Goal: Check status: Check status

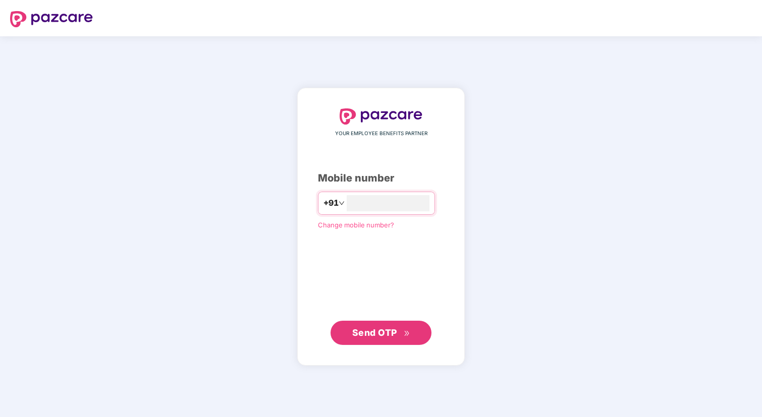
type input "**********"
click at [378, 336] on span "Send OTP" at bounding box center [374, 332] width 45 height 11
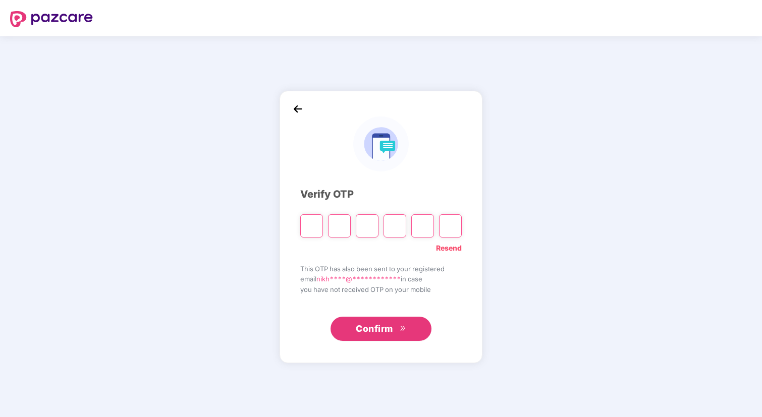
type input "*"
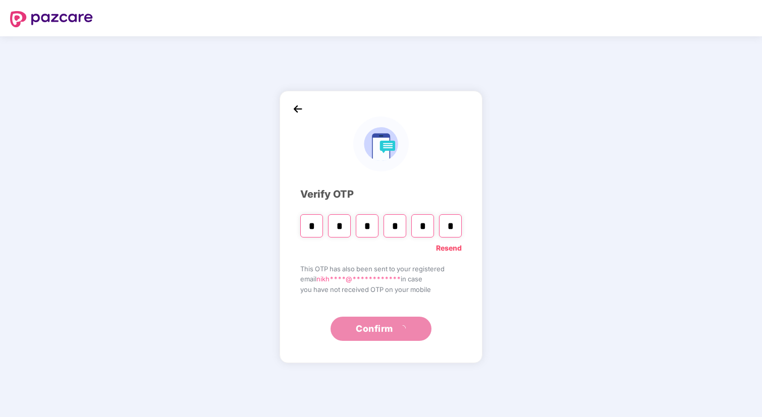
type input "*"
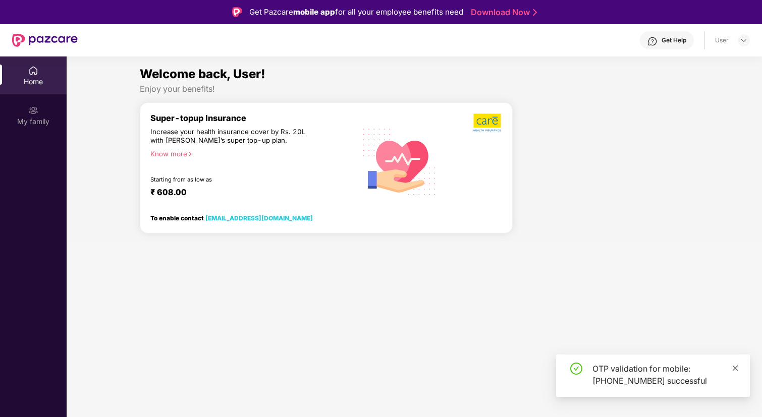
click at [734, 369] on icon "close" at bounding box center [736, 368] width 6 height 6
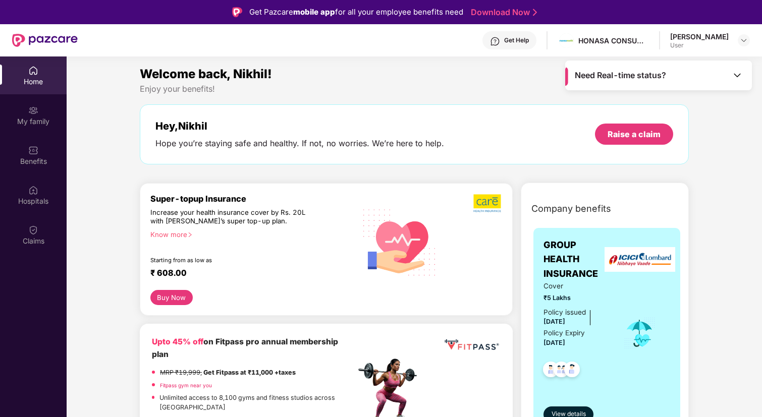
click at [604, 300] on span "₹5 Lakhs" at bounding box center [576, 298] width 66 height 10
click at [575, 414] on span "View details" at bounding box center [569, 415] width 34 height 10
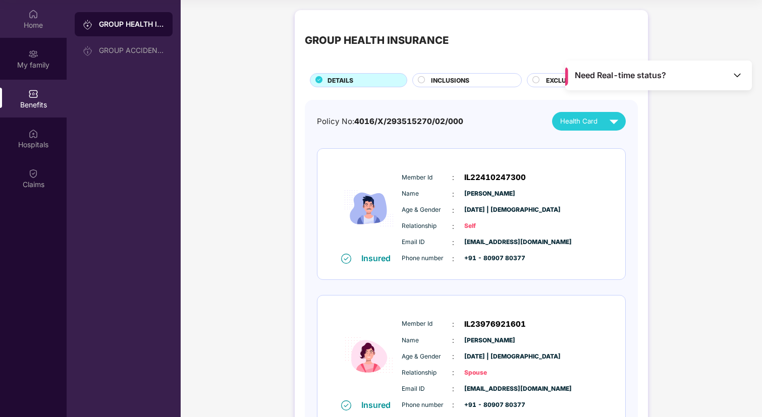
click at [32, 21] on div "Home" at bounding box center [33, 25] width 67 height 10
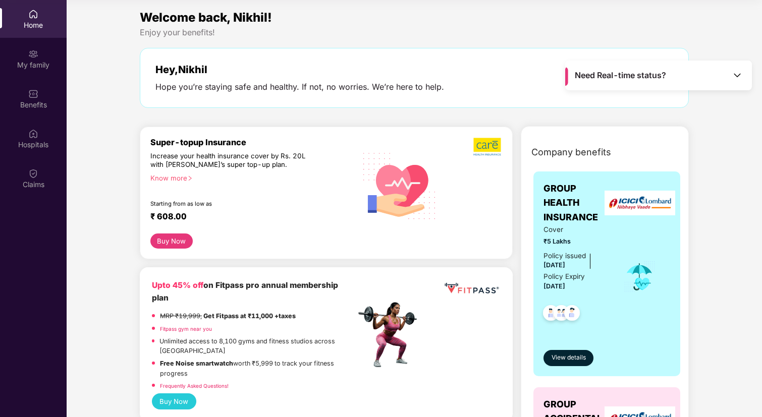
click at [618, 80] on span "Need Real-time status?" at bounding box center [620, 75] width 91 height 11
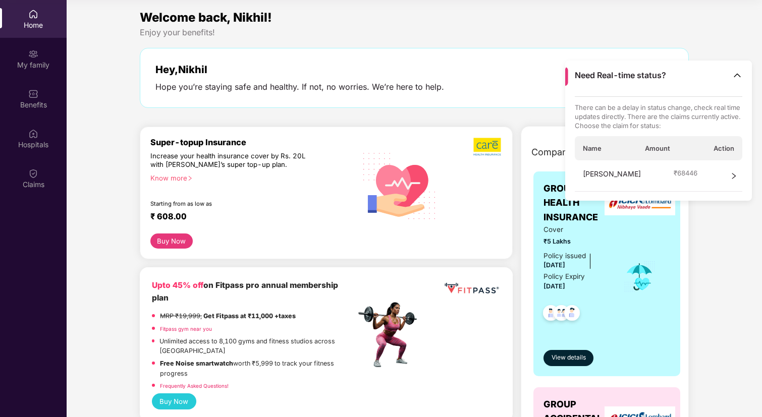
click at [629, 176] on div "[PERSON_NAME] ₹ 68446" at bounding box center [659, 175] width 168 height 31
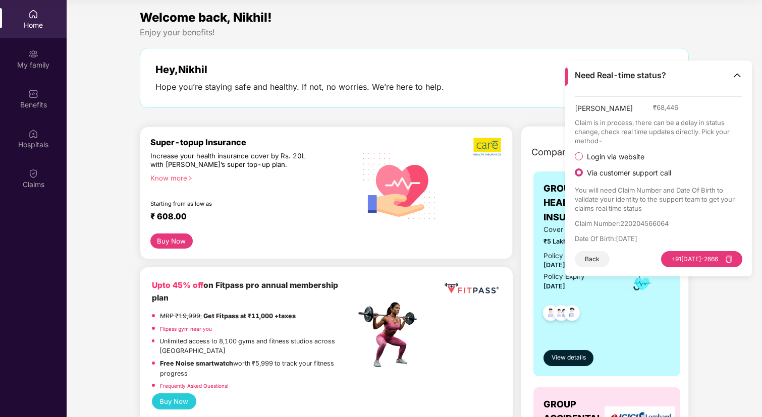
click at [626, 150] on div "[PERSON_NAME] ₹ 68,446 Claim is in process, there can be a delay in status chan…" at bounding box center [659, 181] width 168 height 171
click at [614, 156] on span "Login via website" at bounding box center [616, 156] width 66 height 9
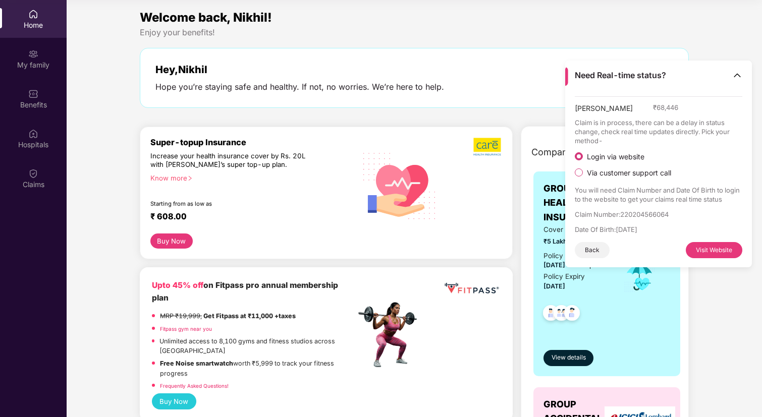
click at [698, 250] on button "Visit Website" at bounding box center [714, 250] width 57 height 16
click at [638, 216] on p "Claim Number : 220204566064" at bounding box center [659, 214] width 168 height 9
copy p "220204566064"
copy p "[DATE]"
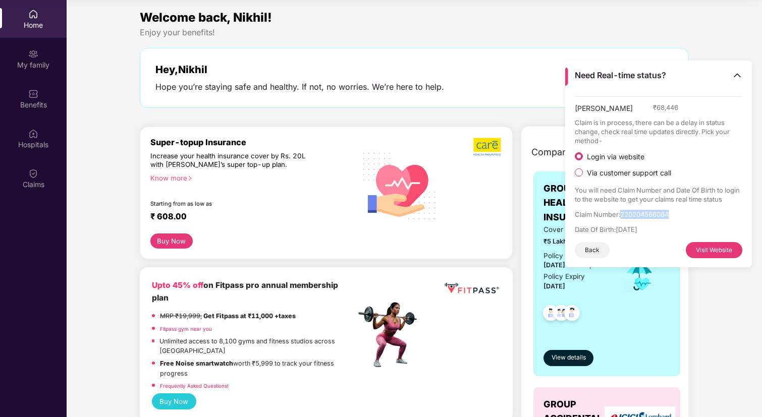
drag, startPoint x: 619, startPoint y: 230, endPoint x: 665, endPoint y: 233, distance: 46.5
click at [665, 233] on p "Date Of Birth : [DEMOGRAPHIC_DATA]" at bounding box center [659, 229] width 168 height 9
click at [733, 76] on img at bounding box center [737, 75] width 10 height 10
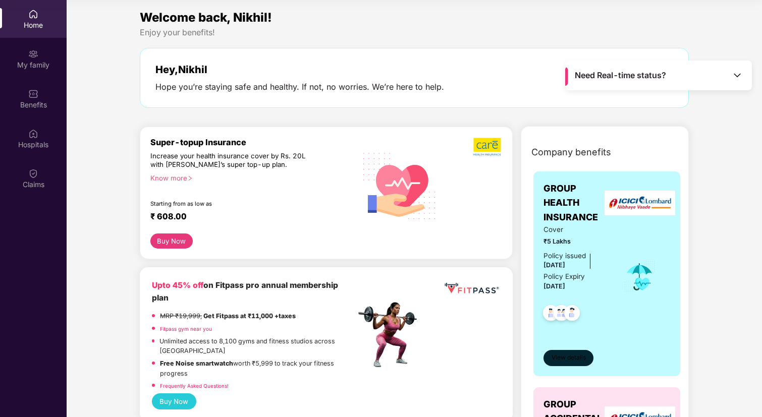
click at [573, 356] on span "View details" at bounding box center [569, 358] width 34 height 10
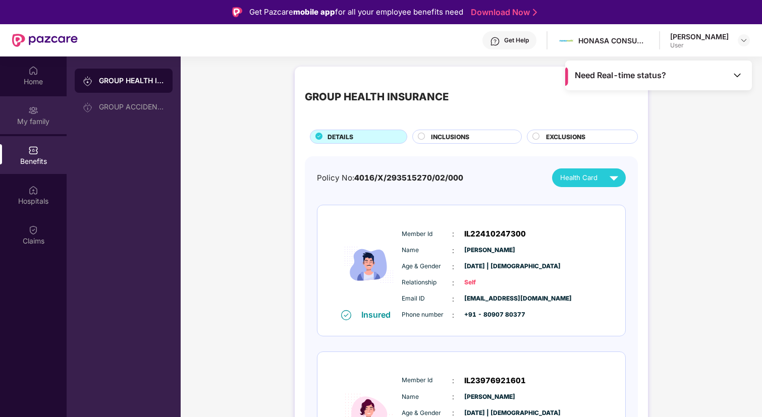
click at [33, 111] on img at bounding box center [33, 110] width 10 height 10
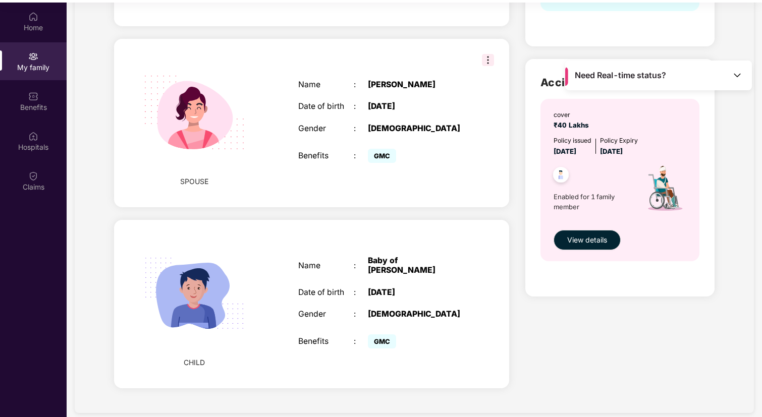
scroll to position [57, 0]
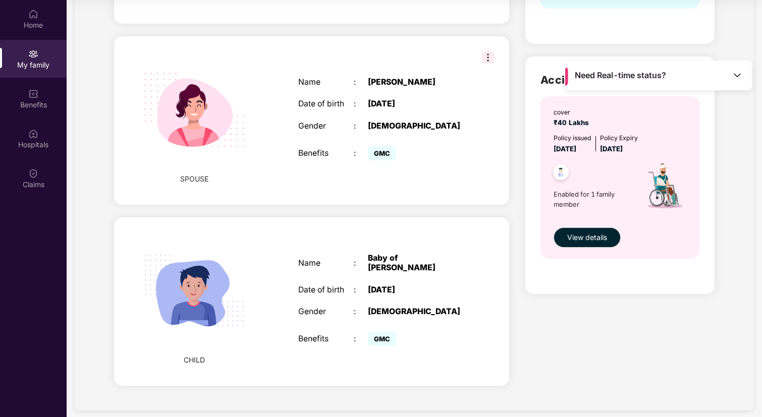
click at [482, 52] on img at bounding box center [488, 57] width 12 height 12
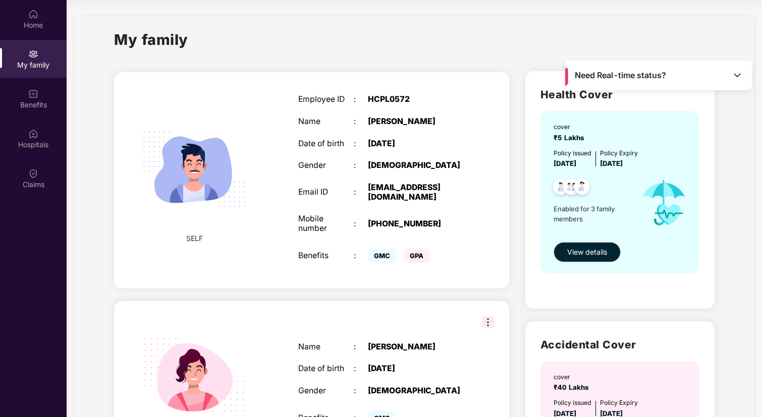
scroll to position [0, 0]
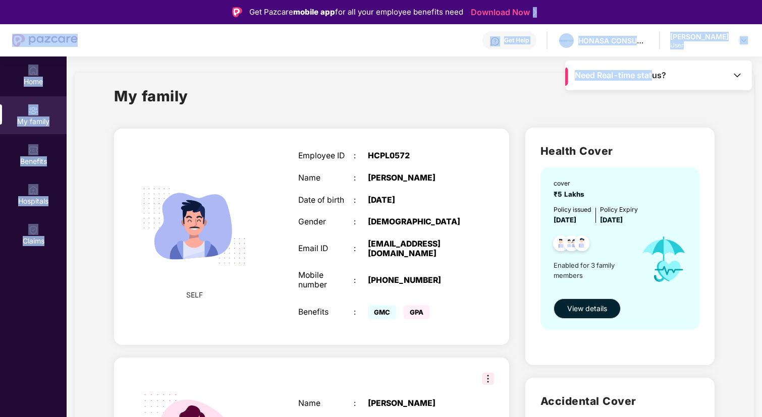
drag, startPoint x: 653, startPoint y: 74, endPoint x: 663, endPoint y: 12, distance: 62.8
click at [663, 12] on div "Get Pazcare mobile app for all your employee benefits need Download Now Get Hel…" at bounding box center [381, 237] width 762 height 474
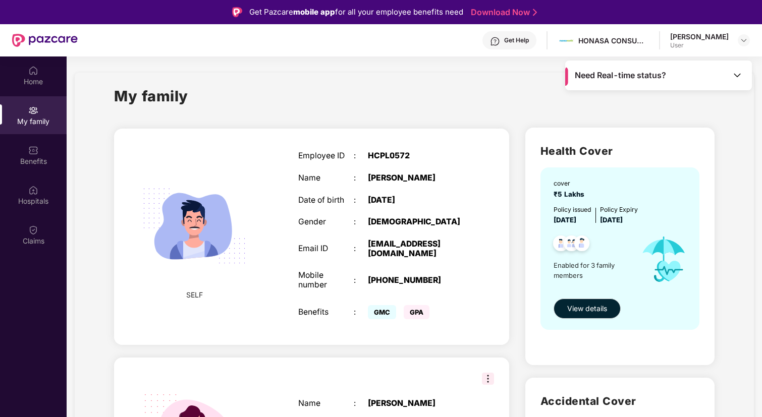
click at [521, 95] on div "My family" at bounding box center [414, 102] width 600 height 35
click at [33, 73] on img at bounding box center [33, 71] width 10 height 10
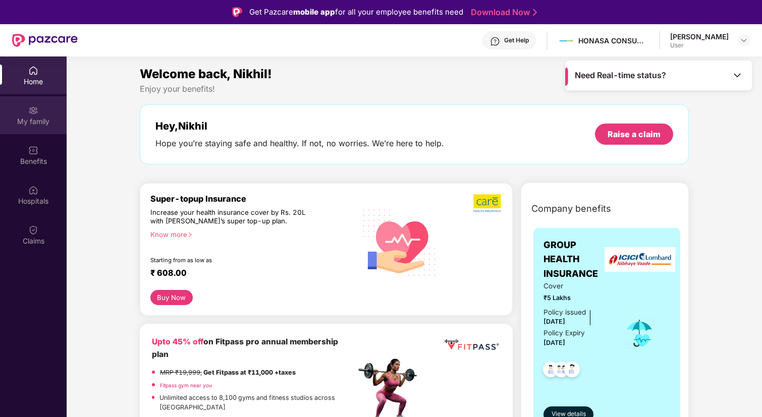
click at [32, 116] on div "My family" at bounding box center [33, 115] width 67 height 38
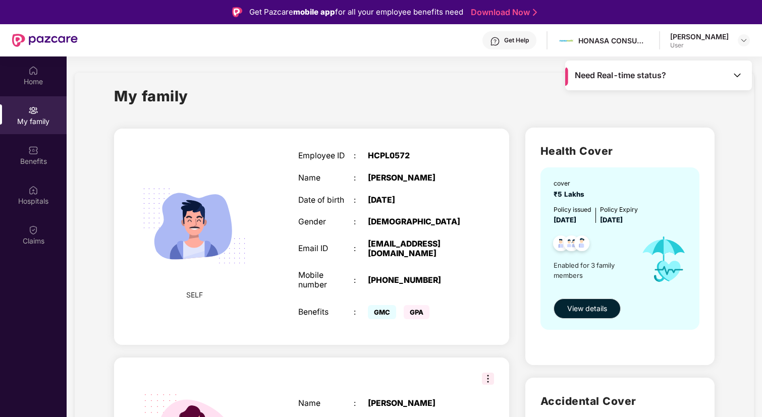
scroll to position [22, 0]
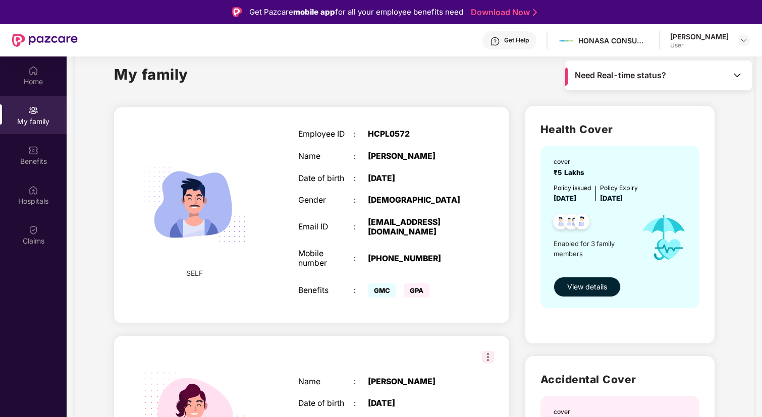
click at [599, 292] on span "View details" at bounding box center [587, 287] width 40 height 11
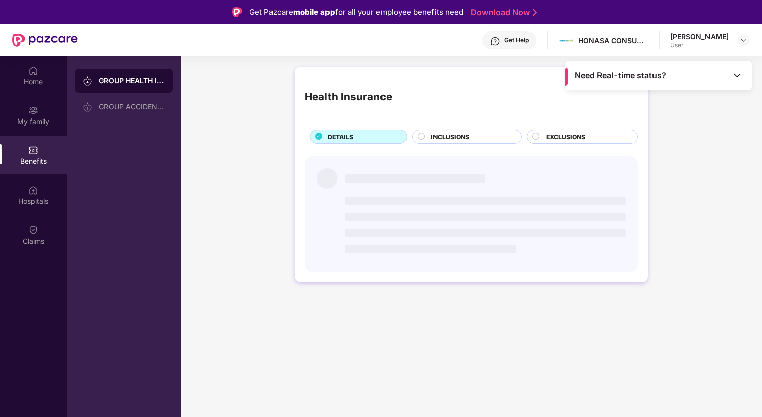
scroll to position [0, 0]
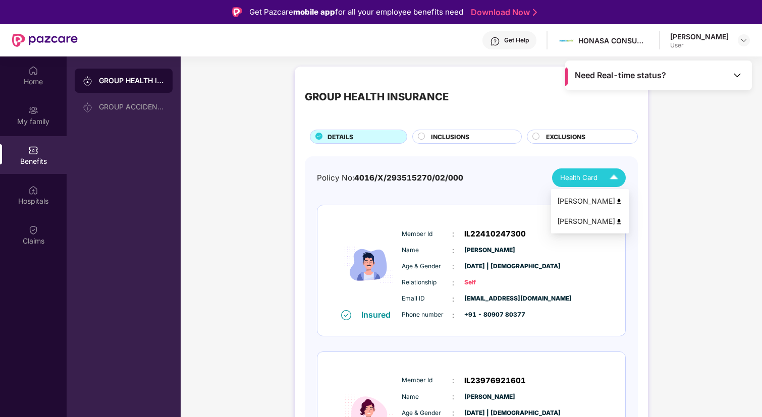
click at [583, 199] on div "[PERSON_NAME]" at bounding box center [590, 201] width 66 height 11
click at [472, 235] on span "IL22410247300" at bounding box center [495, 234] width 62 height 12
copy span "IL22410247300"
